Goal: Complete application form

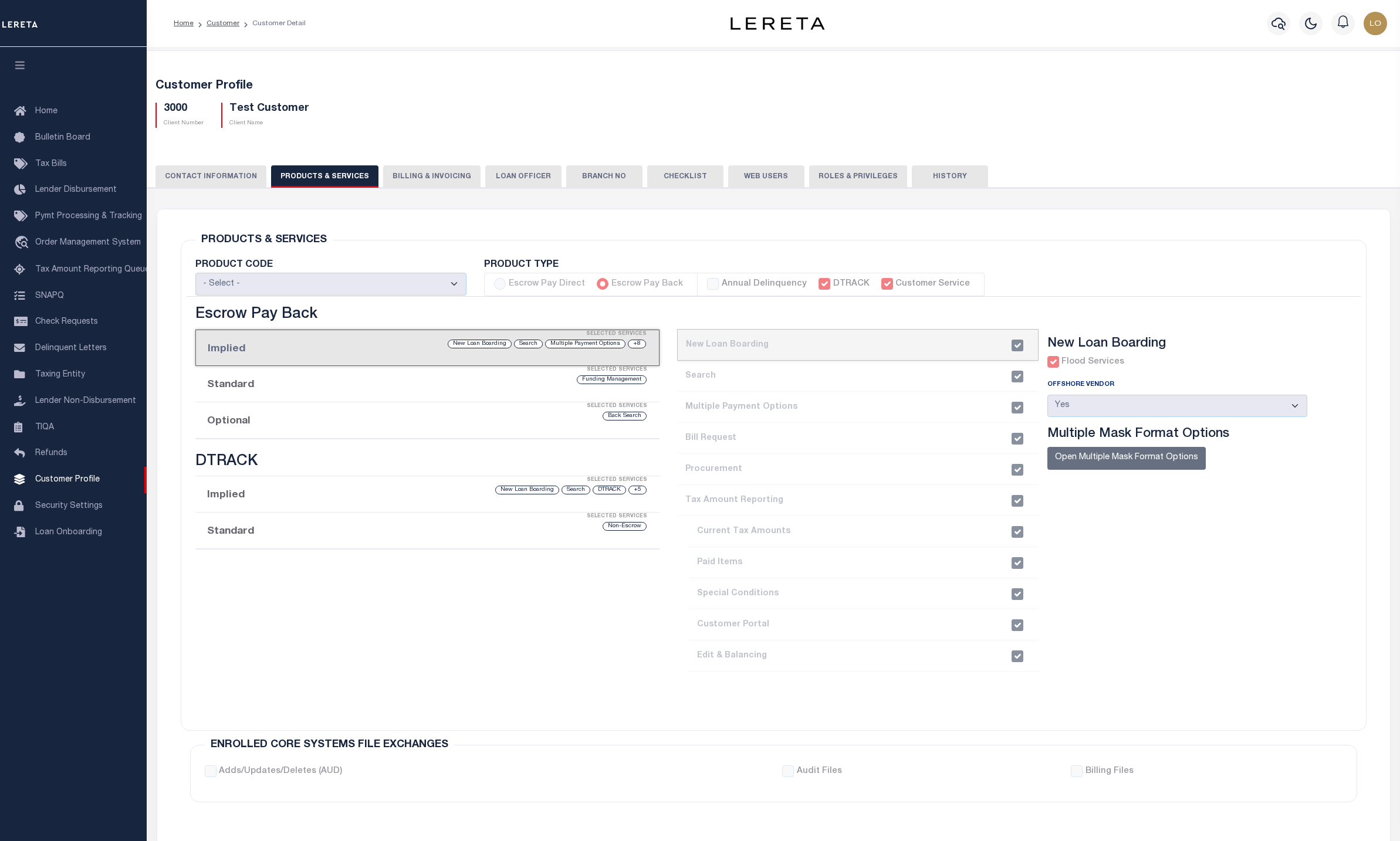
select select
click at [1215, 159] on div "CONTACT INFORMATION PRODUCTS & SERVICES PRODUCTS & SERVICES Billing & Invoicing…" at bounding box center [773, 619] width 1264 height 935
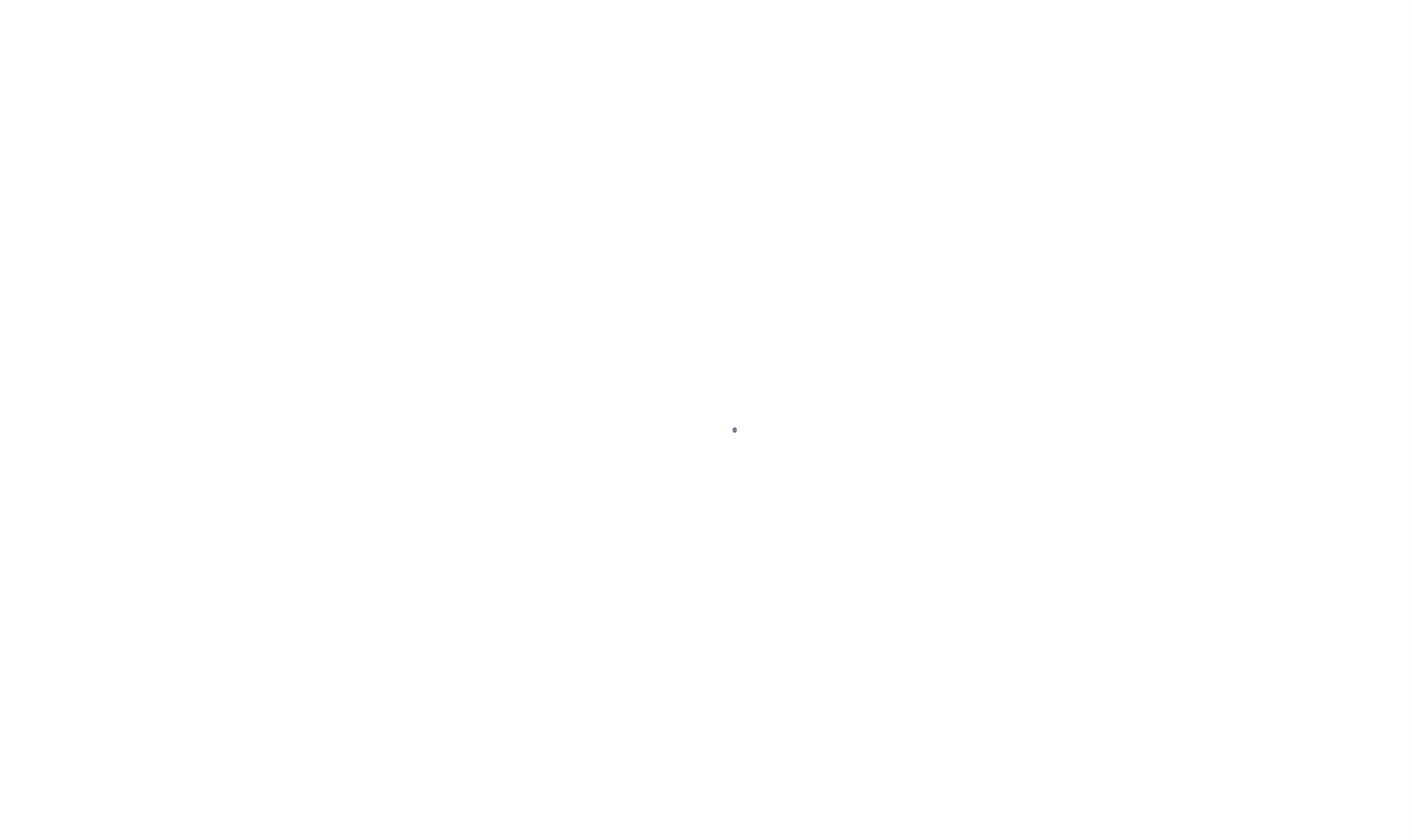
type input "3000"
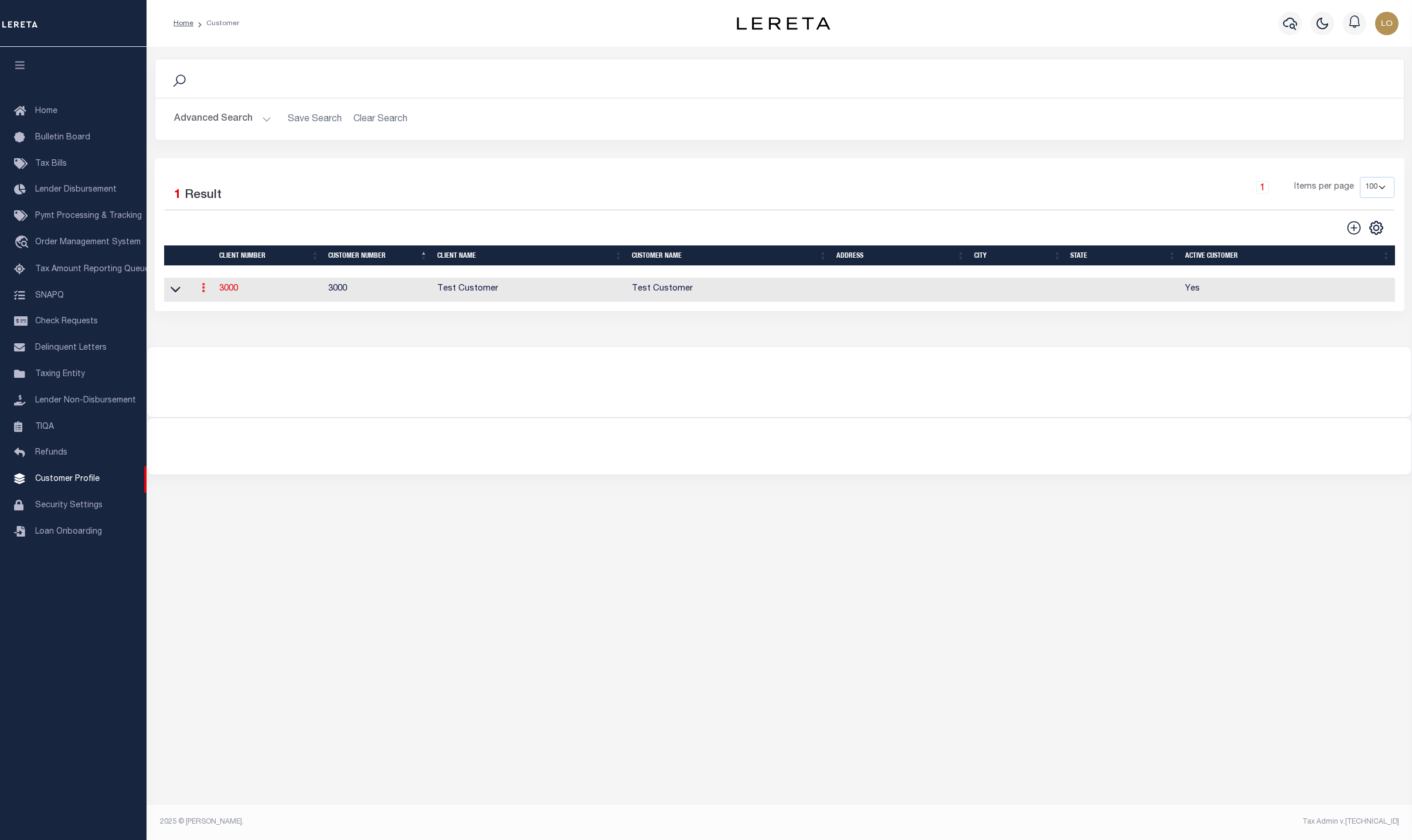
click at [205, 292] on icon at bounding box center [203, 287] width 4 height 9
click at [228, 290] on link "3000" at bounding box center [228, 288] width 19 height 8
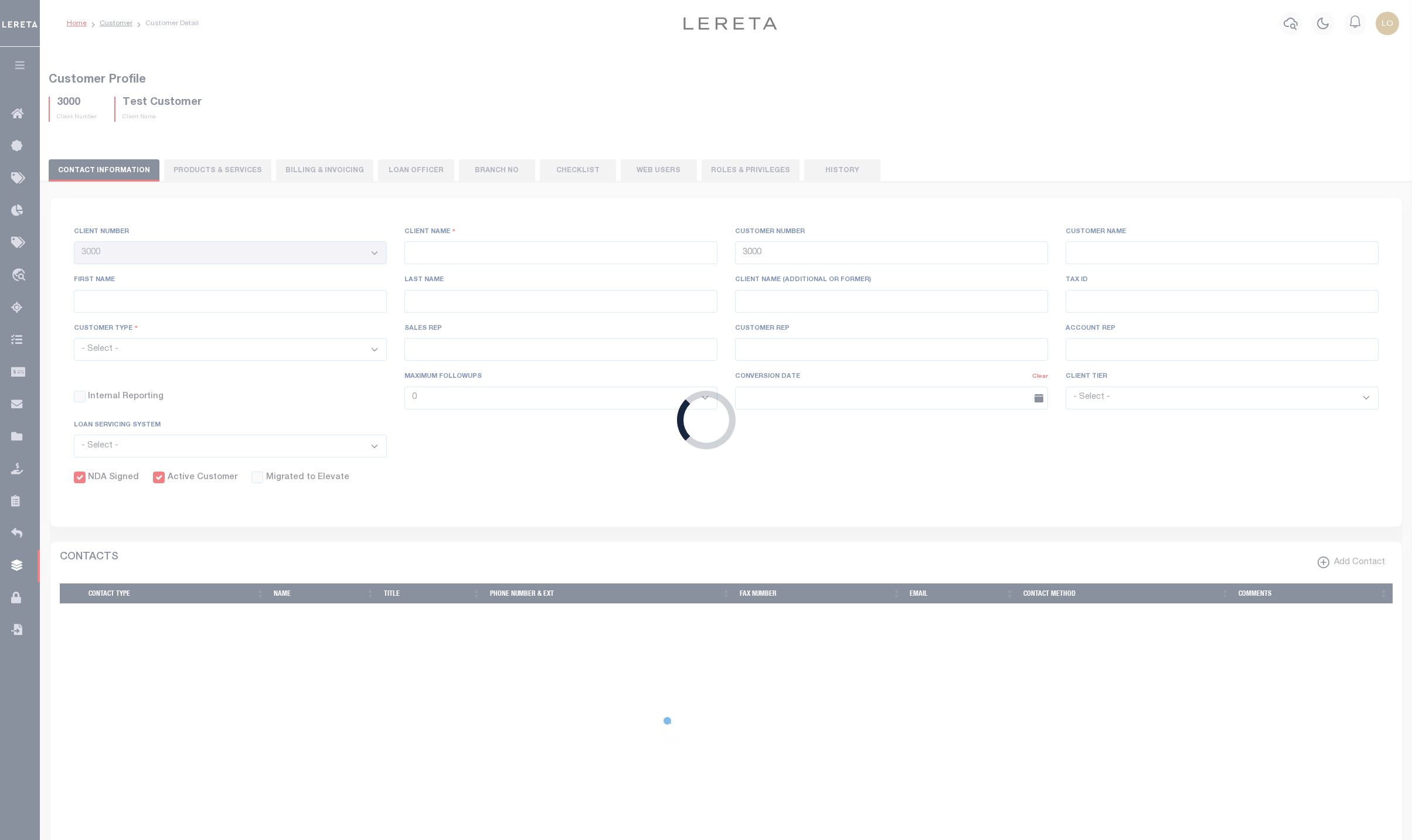
select select
type input "Test Customer"
type input "Test"
type input "Customer"
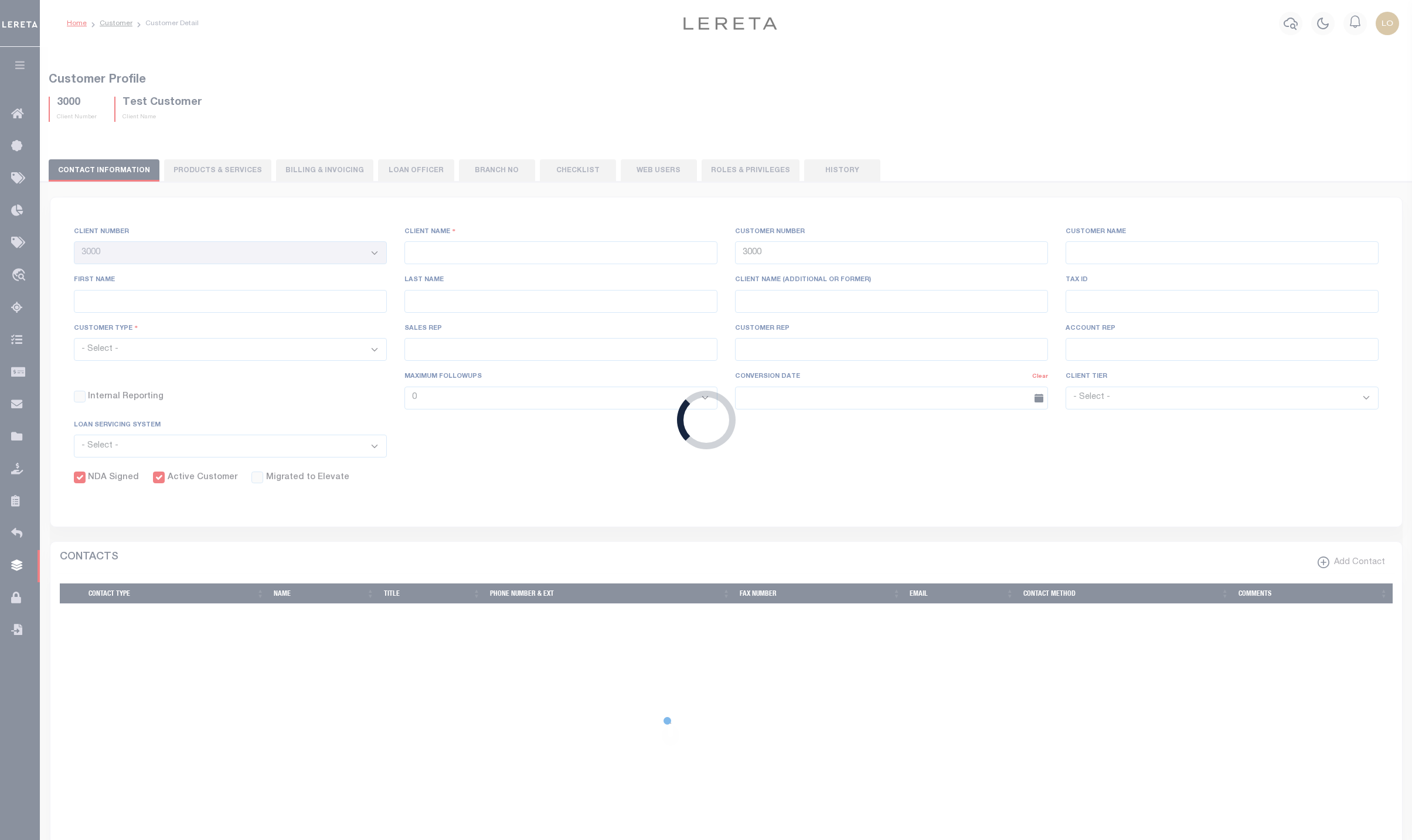
type input "CIBC"
type input "111234"
select select "Residential"
type input "[PERSON_NAME]"
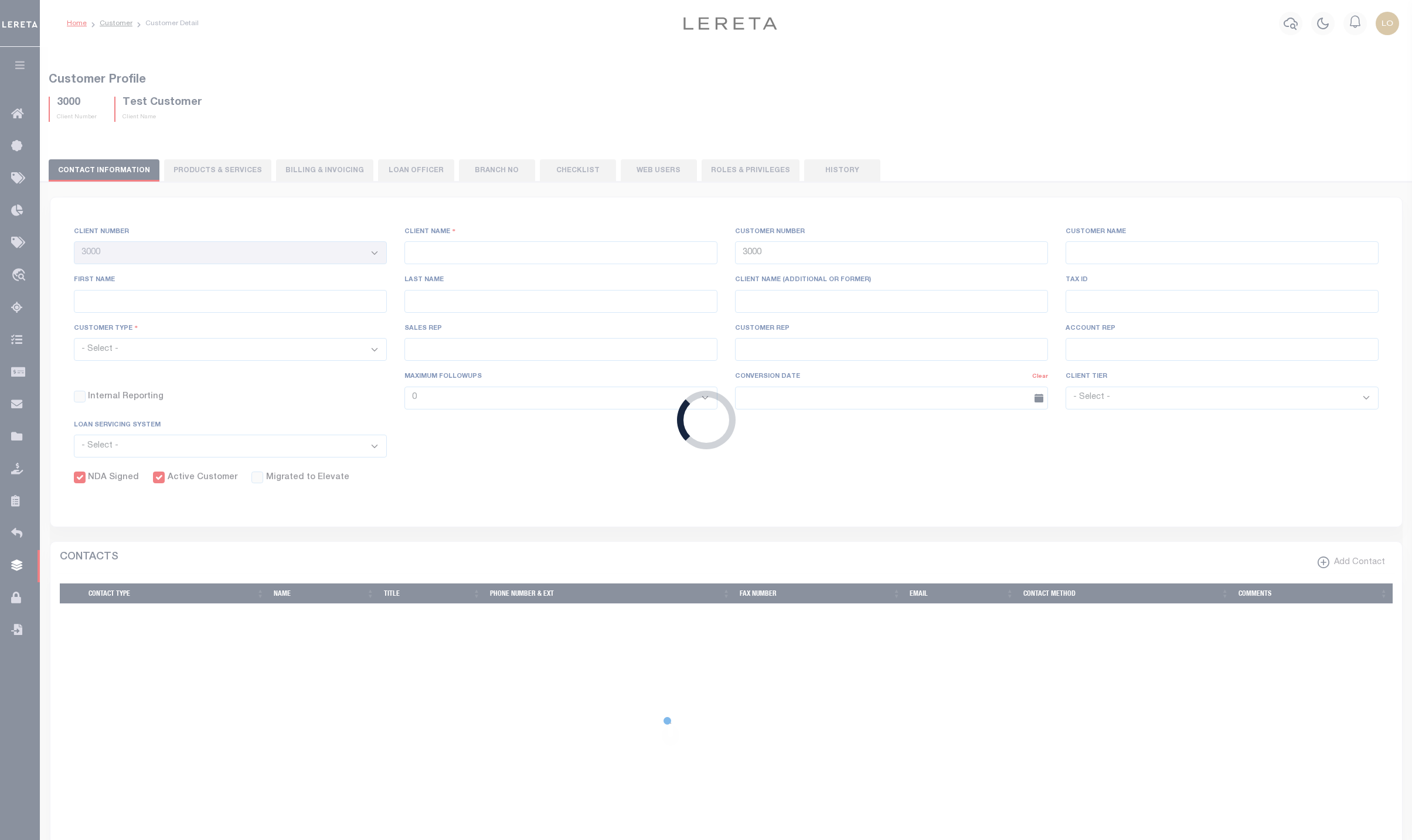
type input "[PERSON_NAME]"
select select "1"
type input "[DATE]"
select select "Tier 1"
checkbox input "true"
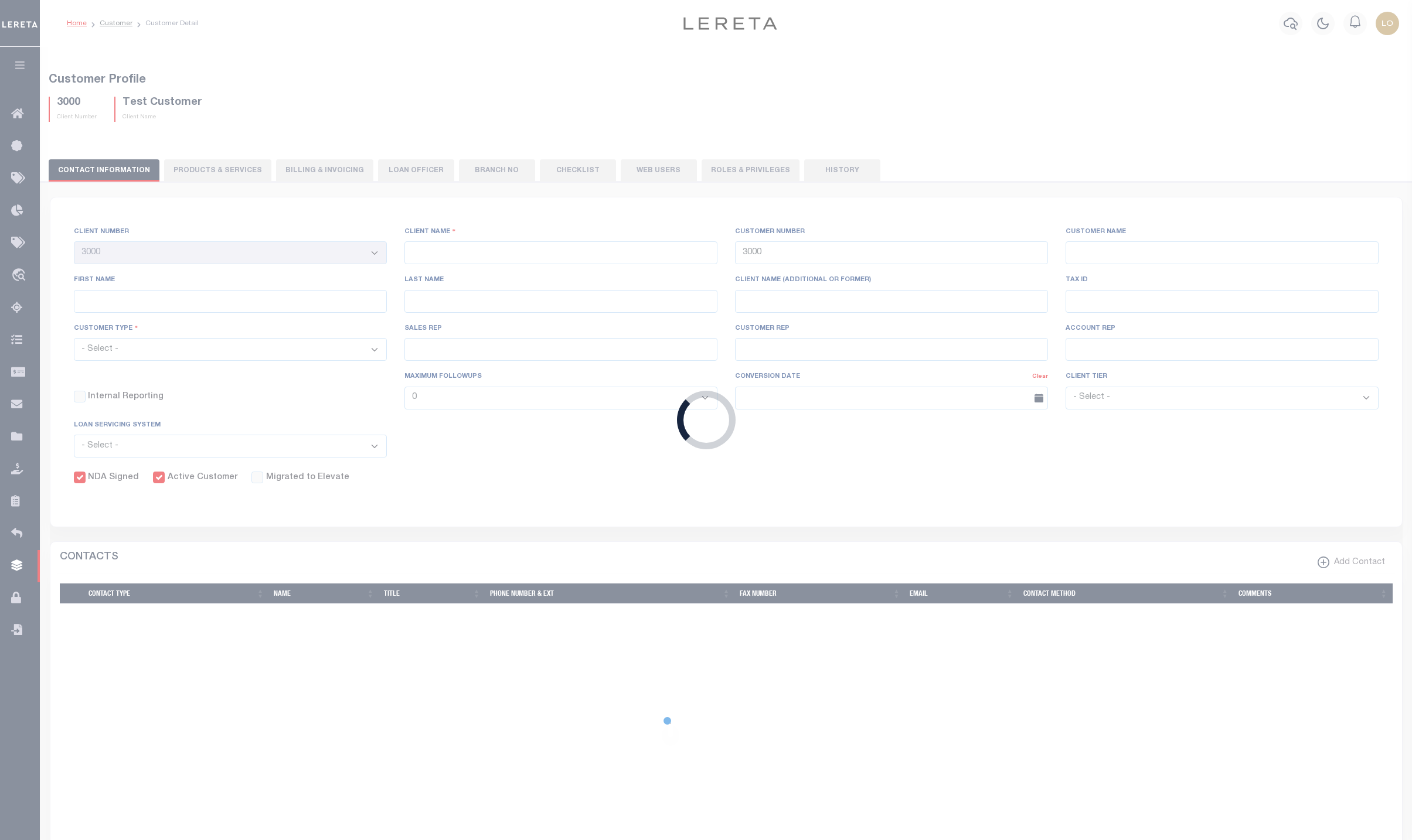
checkbox input "true"
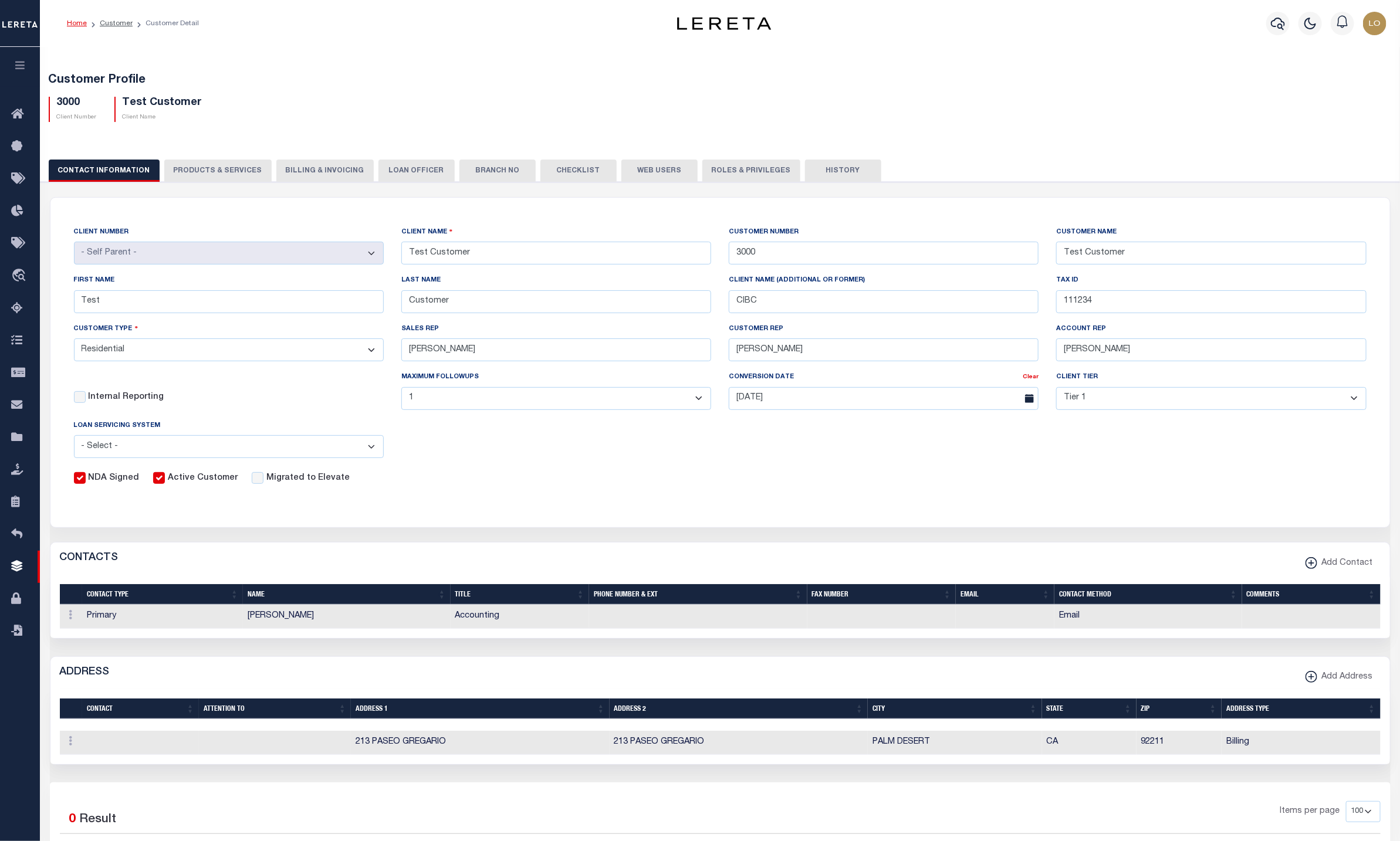
click at [209, 171] on button "PRODUCTS & SERVICES" at bounding box center [218, 170] width 107 height 22
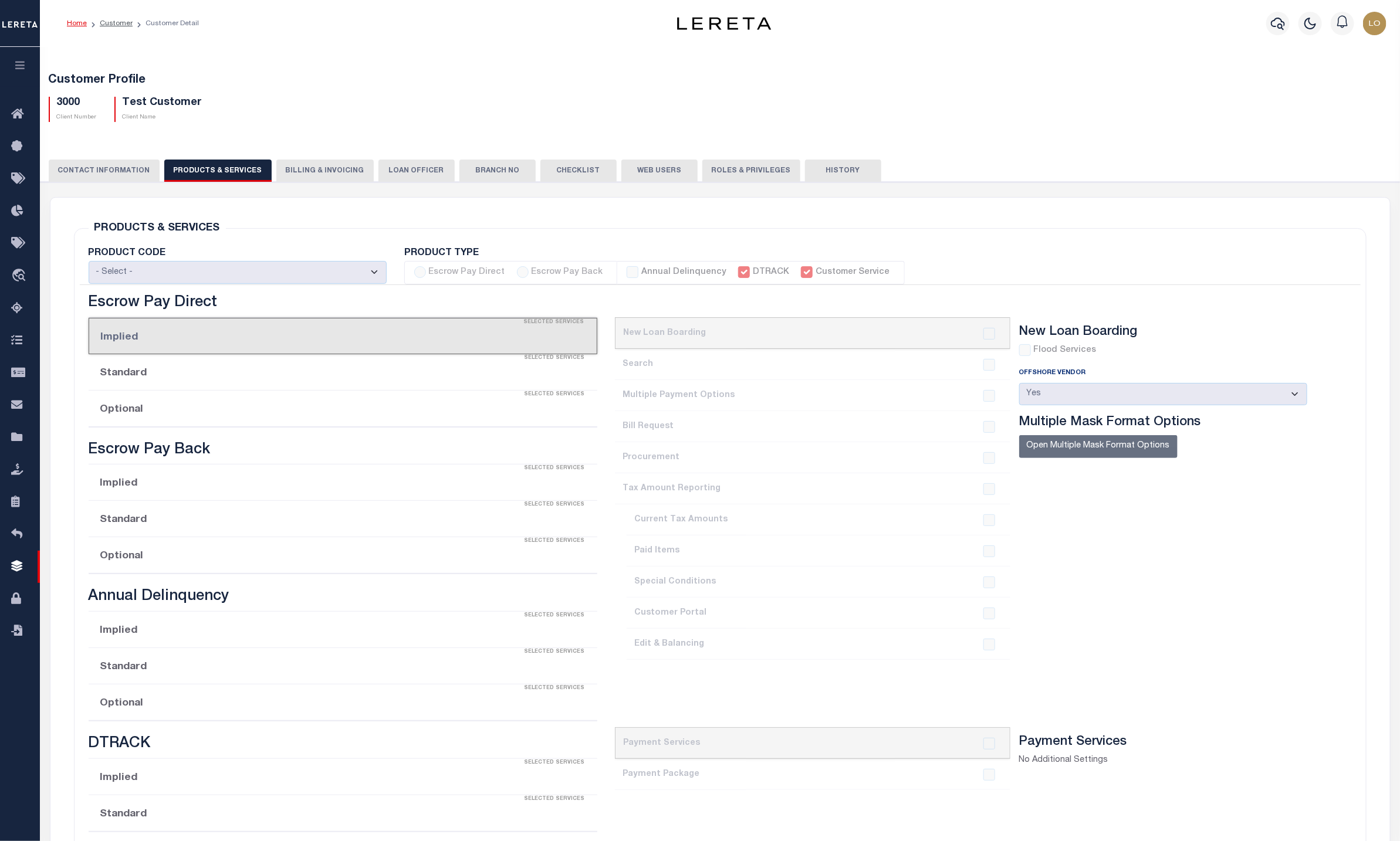
radio input "true"
checkbox input "true"
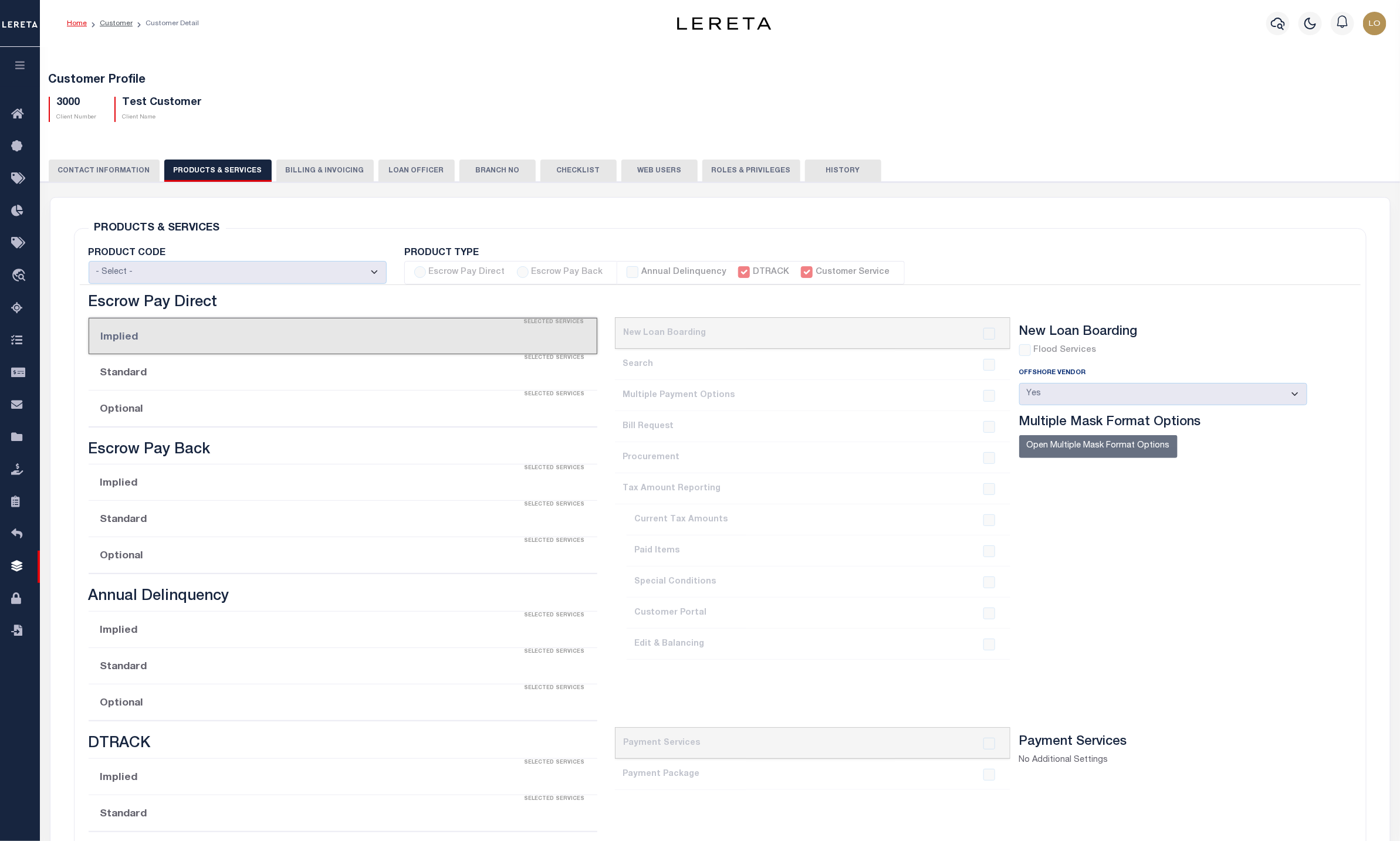
checkbox input "true"
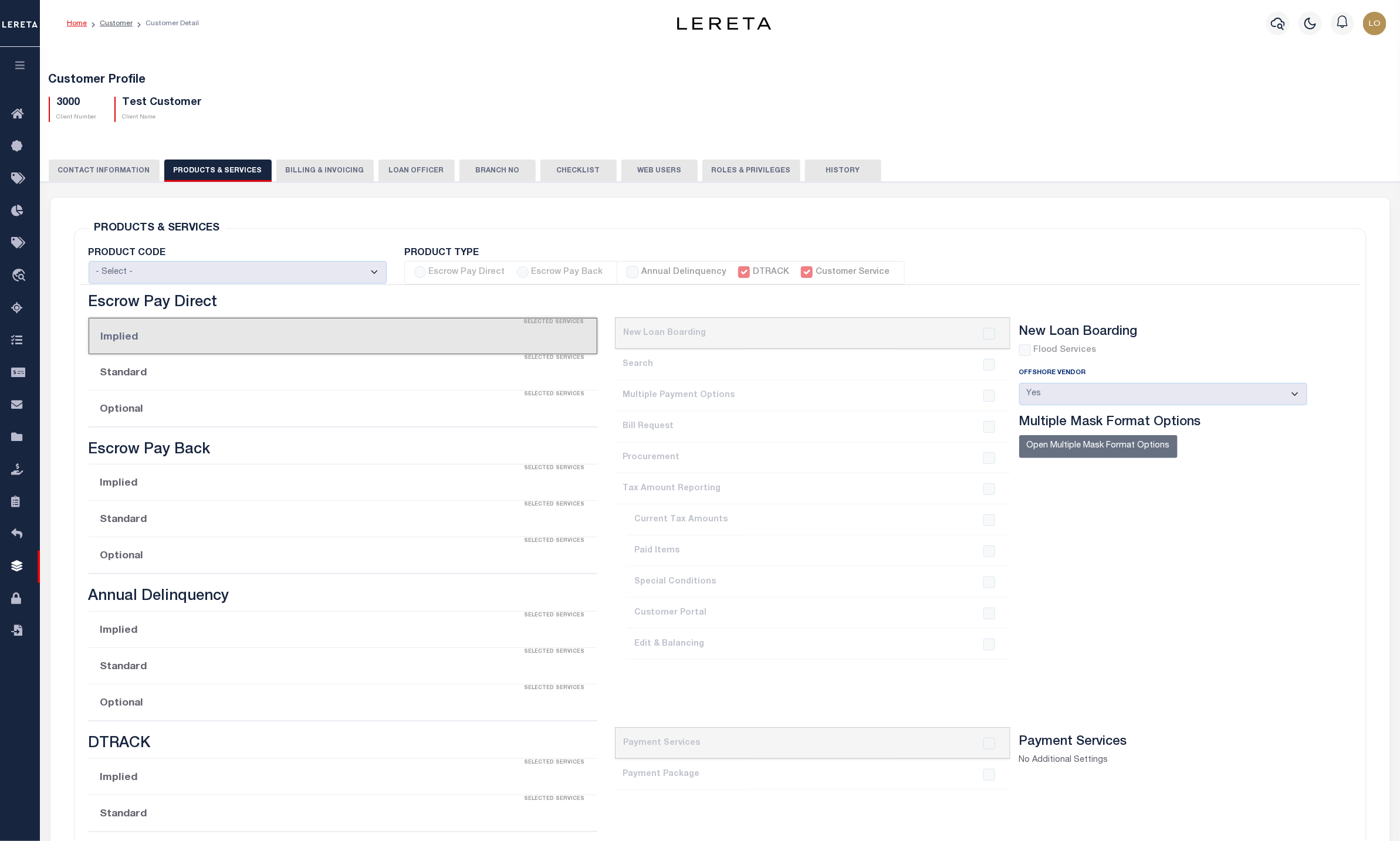
checkbox input "true"
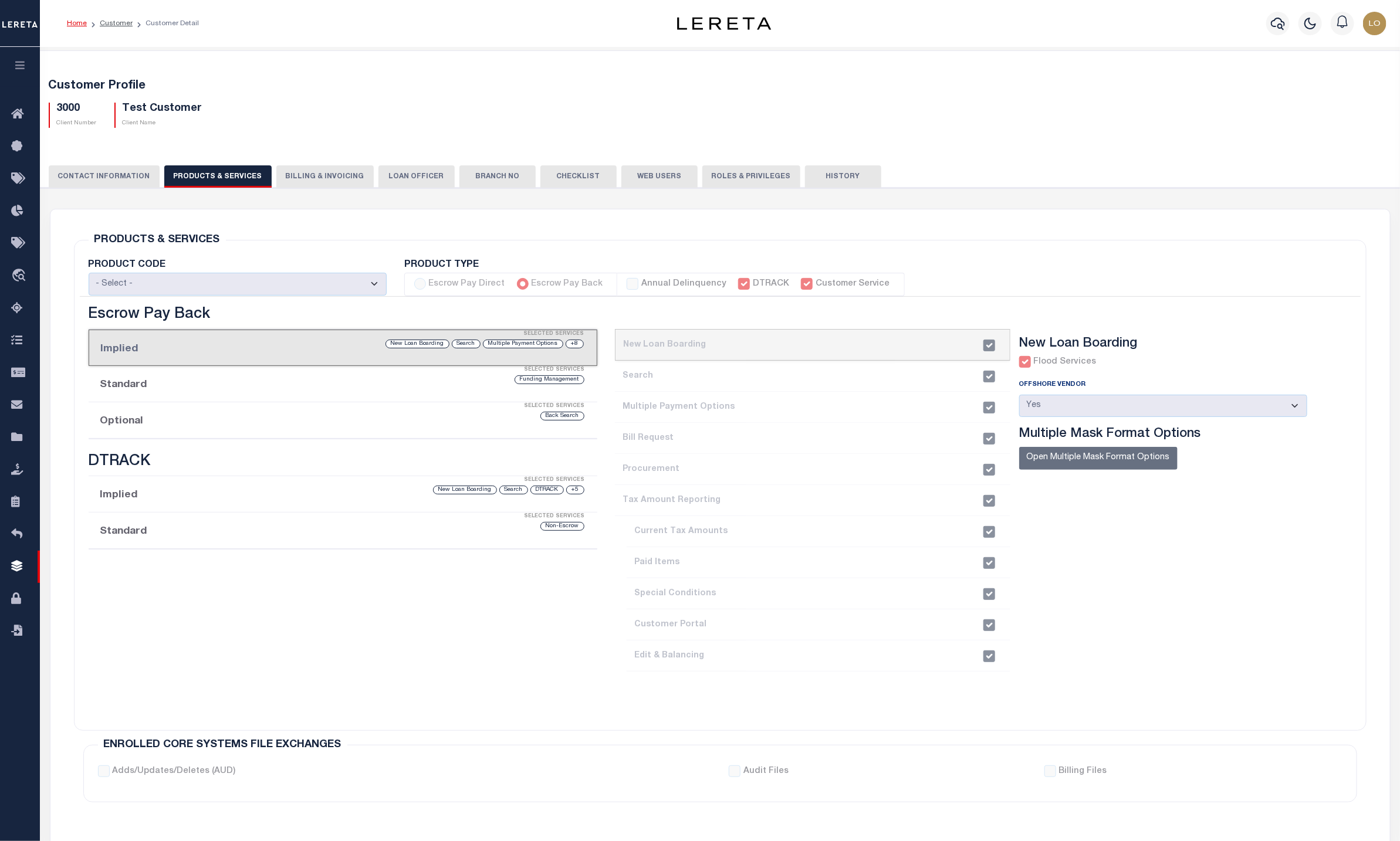
click at [650, 240] on div "PRODUCTS & SERVICES Changes to Product and Services will be applied to the loan…" at bounding box center [720, 485] width 1293 height 491
